Goal: Information Seeking & Learning: Check status

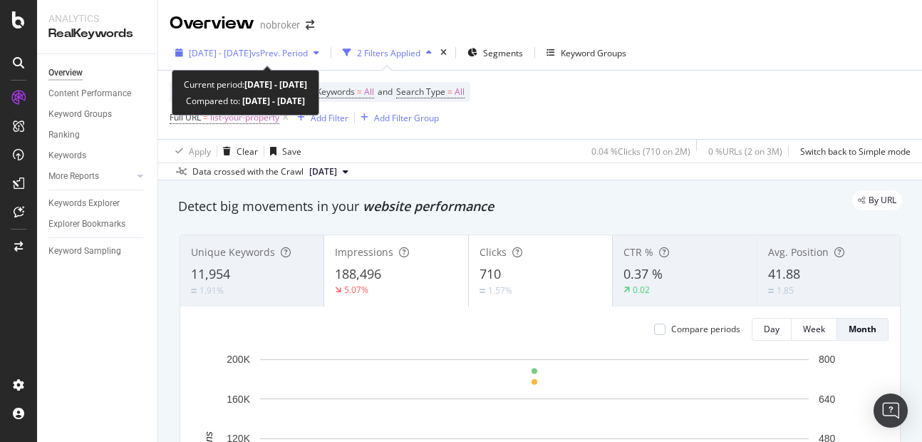
click at [251, 50] on span "[DATE] - [DATE]" at bounding box center [220, 53] width 63 height 12
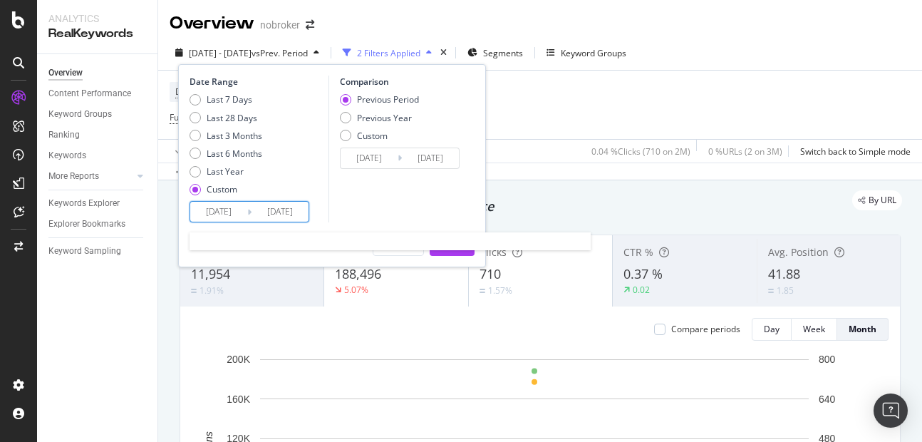
click at [291, 212] on input "[DATE]" at bounding box center [279, 212] width 57 height 20
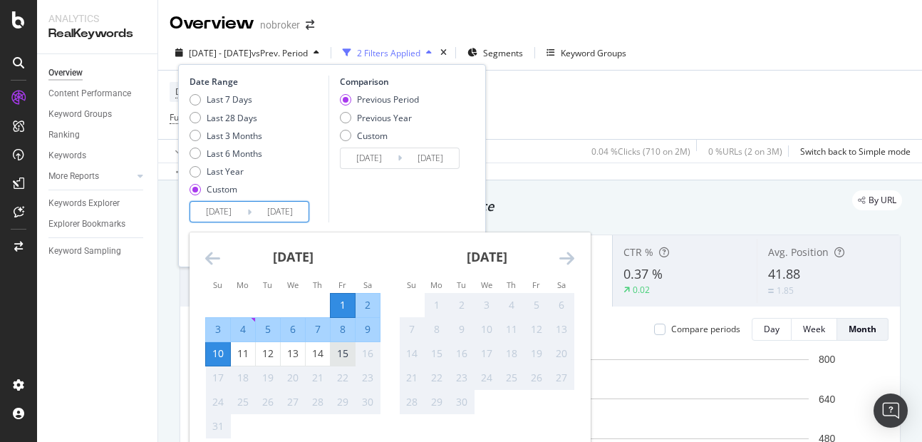
click at [336, 347] on div "15" at bounding box center [342, 353] width 24 height 14
type input "[DATE]"
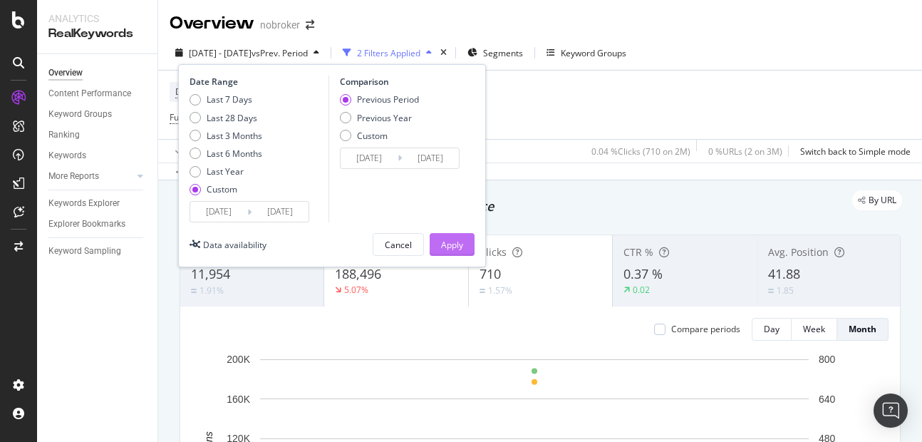
click at [452, 242] on div "Apply" at bounding box center [452, 245] width 22 height 12
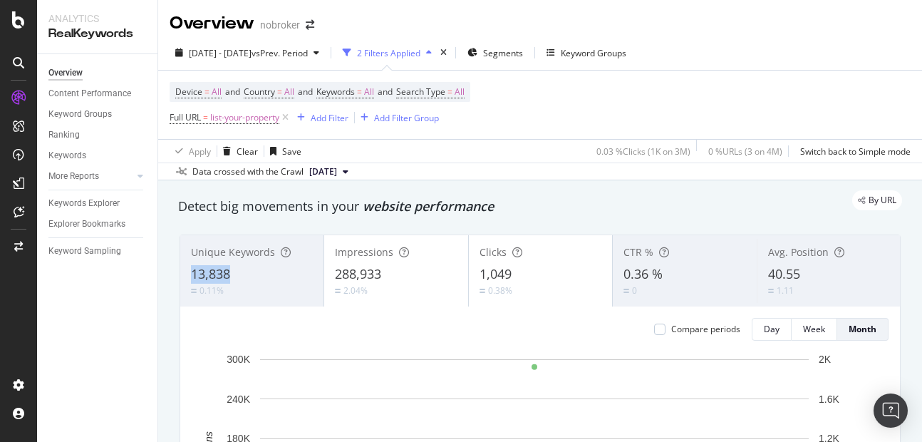
copy span "13,838"
drag, startPoint x: 184, startPoint y: 275, endPoint x: 231, endPoint y: 266, distance: 47.9
click at [231, 266] on div "Unique Keywords 13,838 0.11%" at bounding box center [251, 271] width 143 height 64
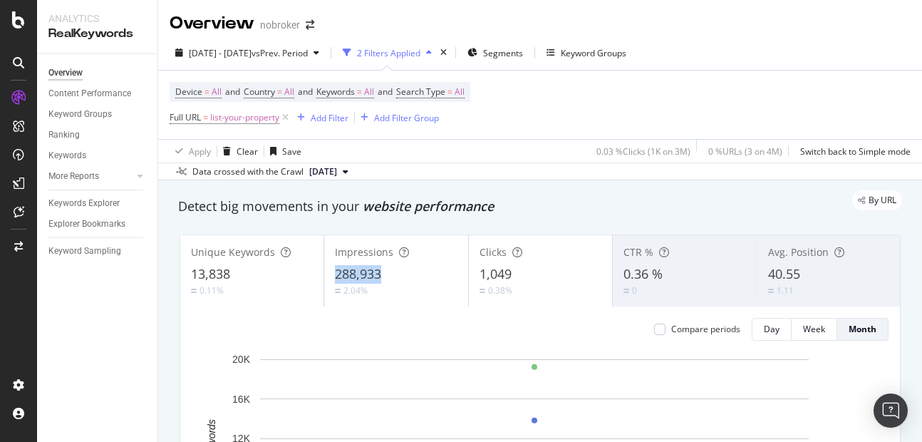
copy div "288,933"
drag, startPoint x: 328, startPoint y: 261, endPoint x: 408, endPoint y: 266, distance: 79.9
click at [408, 266] on div "Impressions 288,933 2.04%" at bounding box center [395, 271] width 143 height 64
